Goal: Task Accomplishment & Management: Use online tool/utility

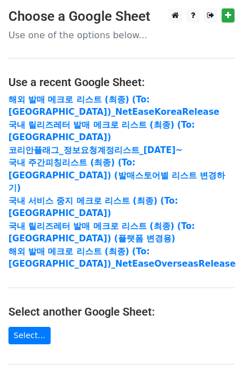
scroll to position [150, 0]
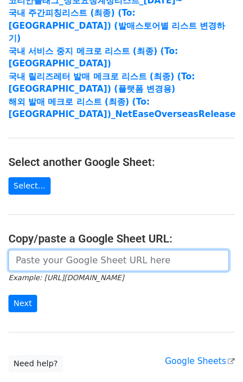
click at [73, 250] on input "url" at bounding box center [118, 260] width 221 height 21
paste input "Email Artists UPC [EMAIL_ADDRESS][DOMAIN_NAME] Hong&#44;Yeon-ju 5063831155634 […"
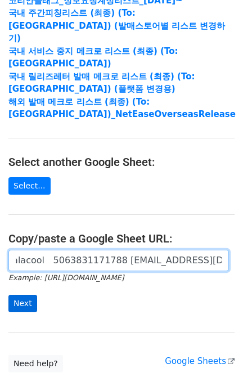
type input "Email Artists UPC [EMAIL_ADDRESS][DOMAIN_NAME] Hong&#44;Yeon-ju 5063831155634 […"
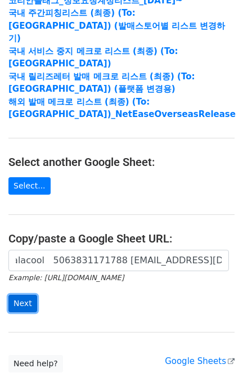
click at [24, 295] on input "Next" at bounding box center [22, 303] width 29 height 17
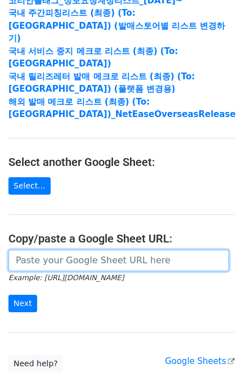
scroll to position [0, 0]
paste input "[URL][DOMAIN_NAME]"
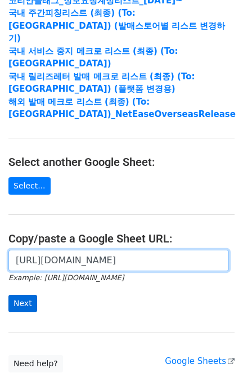
type input "[URL][DOMAIN_NAME]"
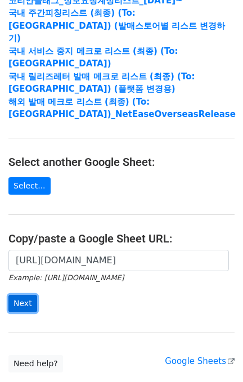
click at [17, 295] on input "Next" at bounding box center [22, 303] width 29 height 17
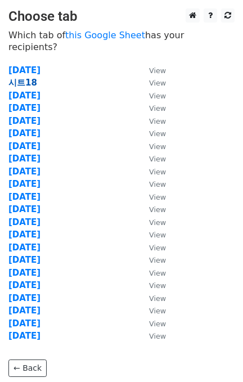
click at [26, 78] on strong "시트18" at bounding box center [22, 83] width 29 height 10
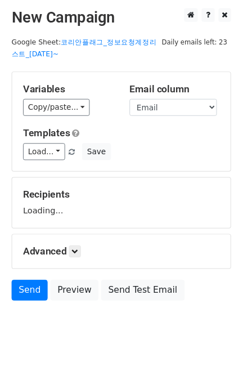
scroll to position [22, 0]
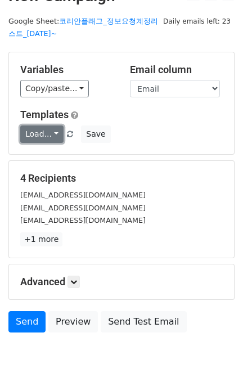
click at [35, 138] on link "Load..." at bounding box center [41, 134] width 43 height 17
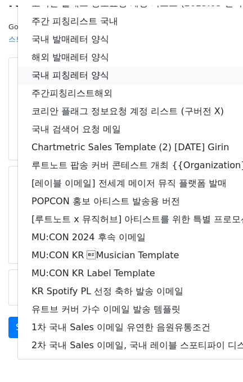
scroll to position [0, 0]
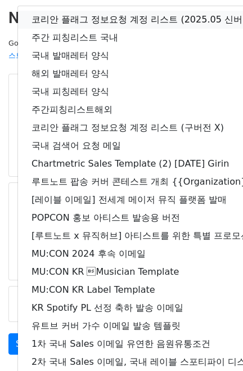
click at [168, 21] on link "코리안 플래그 정보요청 계정 리스트 (2025.05 신버전)" at bounding box center [198, 20] width 361 height 18
